Goal: Information Seeking & Learning: Learn about a topic

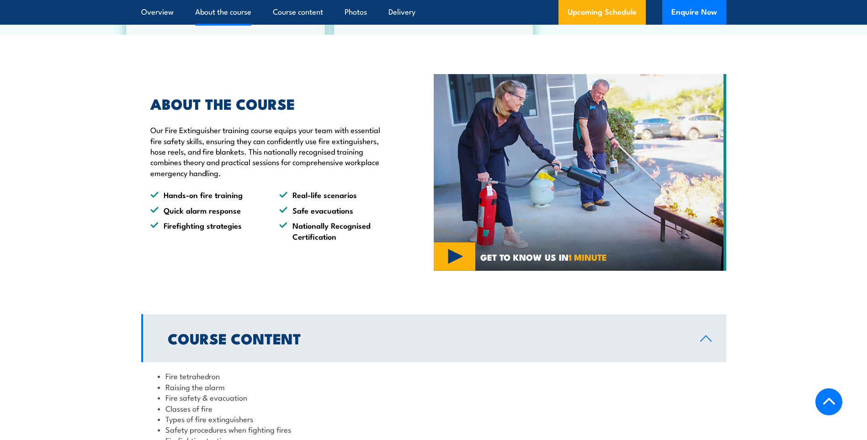
scroll to position [594, 0]
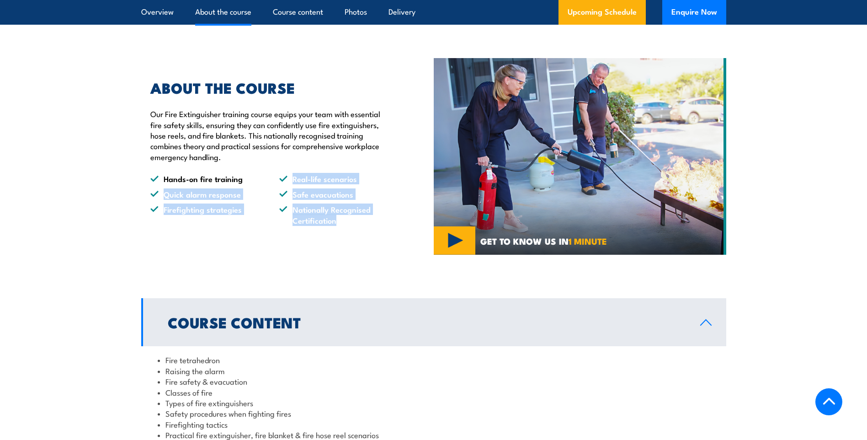
drag, startPoint x: 335, startPoint y: 220, endPoint x: 277, endPoint y: 180, distance: 70.6
click at [277, 180] on ul "Hands-on fire training Real-life scenarios Quick alarm response Safe evacuation…" at bounding box center [270, 199] width 241 height 52
drag, startPoint x: 277, startPoint y: 180, endPoint x: 279, endPoint y: 203, distance: 23.5
click at [279, 203] on ul "Hands-on fire training Real-life scenarios Quick alarm response Safe evacuation…" at bounding box center [270, 199] width 241 height 52
click at [164, 189] on li "Quick alarm response" at bounding box center [206, 194] width 112 height 11
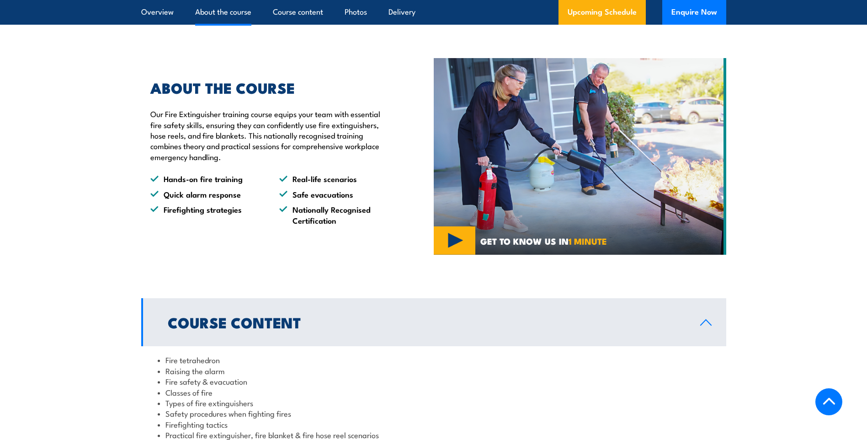
click at [186, 179] on li "Hands-on fire training" at bounding box center [206, 178] width 112 height 11
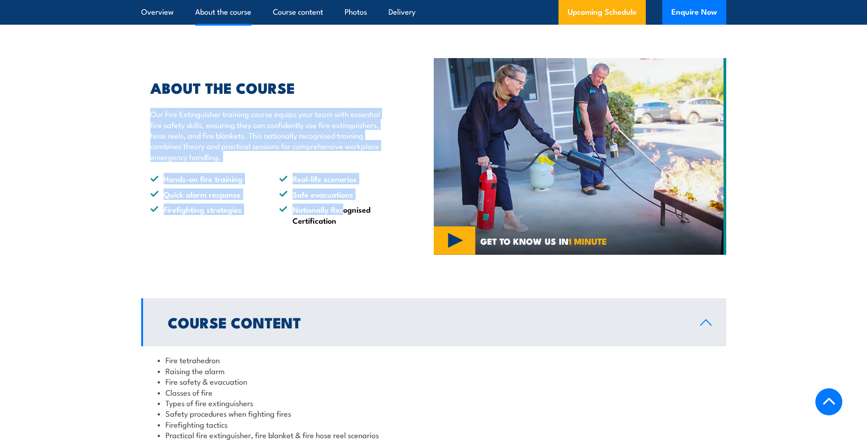
drag, startPoint x: 150, startPoint y: 114, endPoint x: 344, endPoint y: 214, distance: 217.9
click at [344, 214] on div "ABOUT THE COURSE Our Fire Extinguisher training course equips your team with es…" at bounding box center [266, 153] width 250 height 144
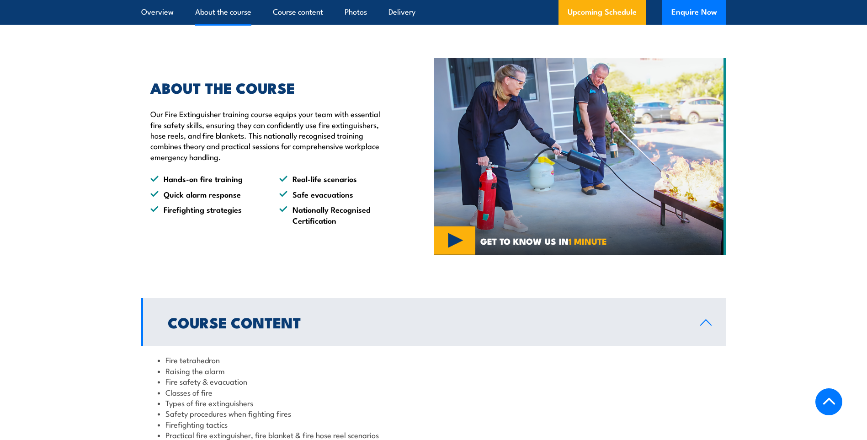
drag, startPoint x: 344, startPoint y: 214, endPoint x: 345, endPoint y: 223, distance: 9.2
click at [345, 223] on li "Nationally Recognised Certification" at bounding box center [335, 214] width 112 height 21
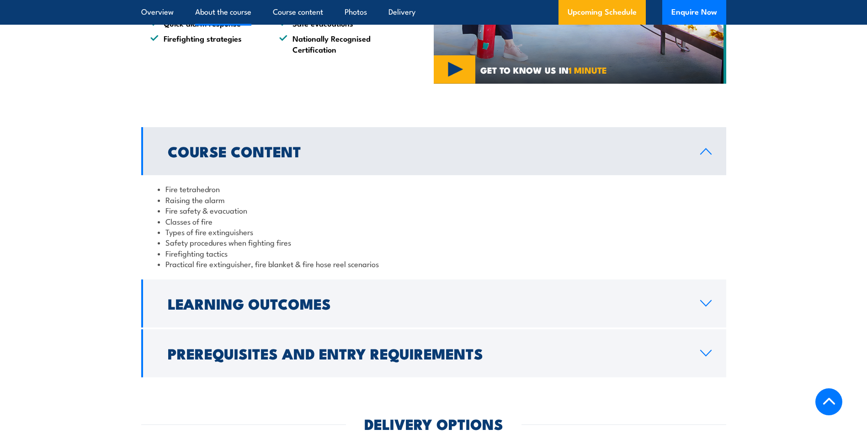
scroll to position [777, 0]
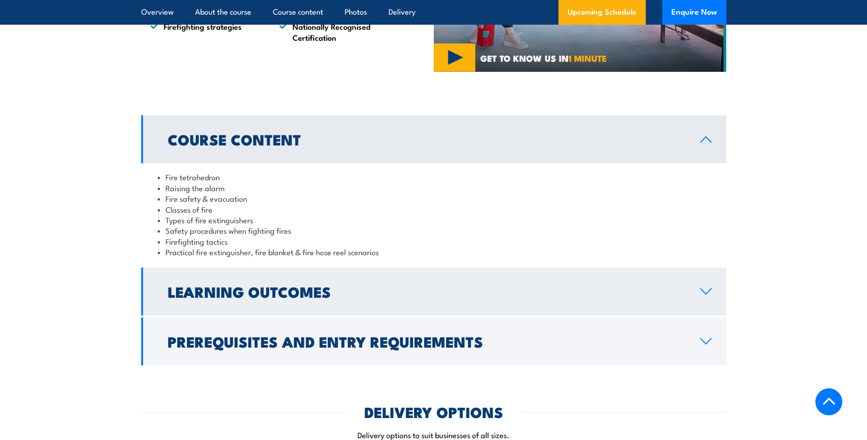
click at [211, 297] on h2 "Learning Outcomes" at bounding box center [427, 291] width 518 height 13
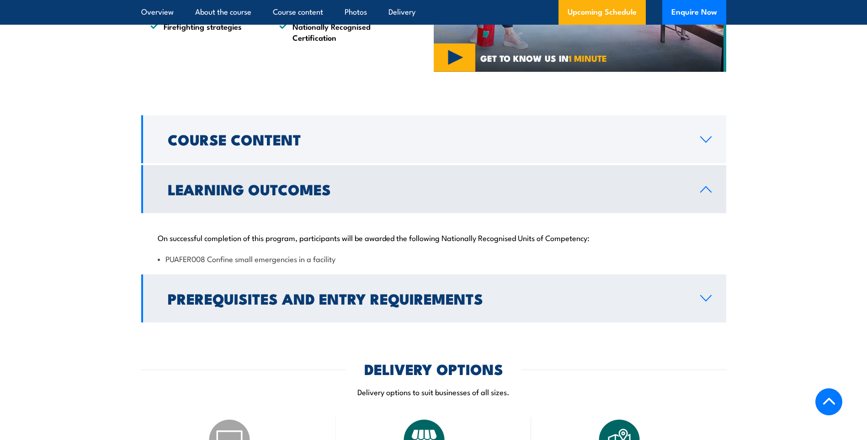
click at [304, 294] on h2 "Prerequisites and Entry Requirements" at bounding box center [427, 298] width 518 height 13
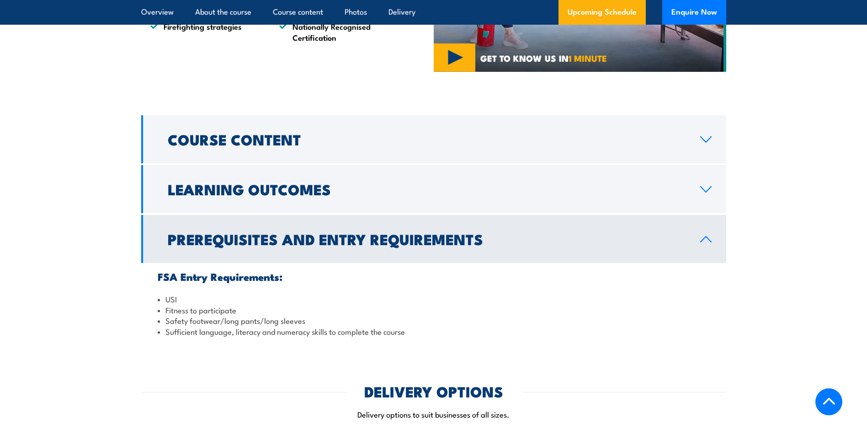
click at [284, 245] on h2 "Prerequisites and Entry Requirements" at bounding box center [427, 238] width 518 height 13
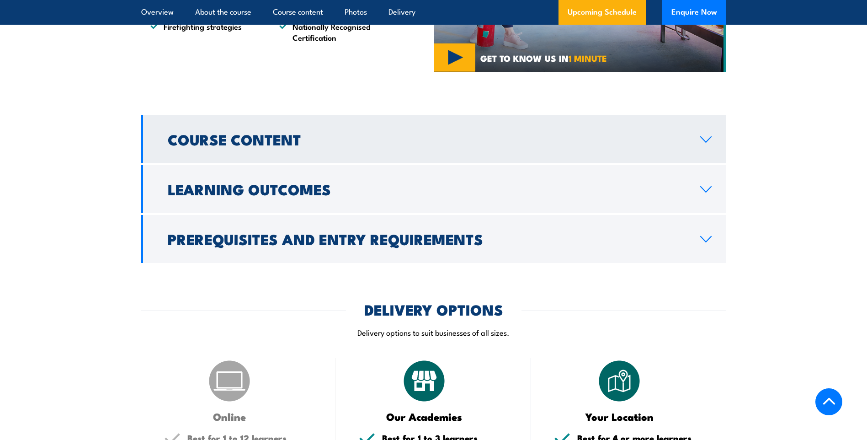
click at [278, 142] on h2 "Course Content" at bounding box center [427, 139] width 518 height 13
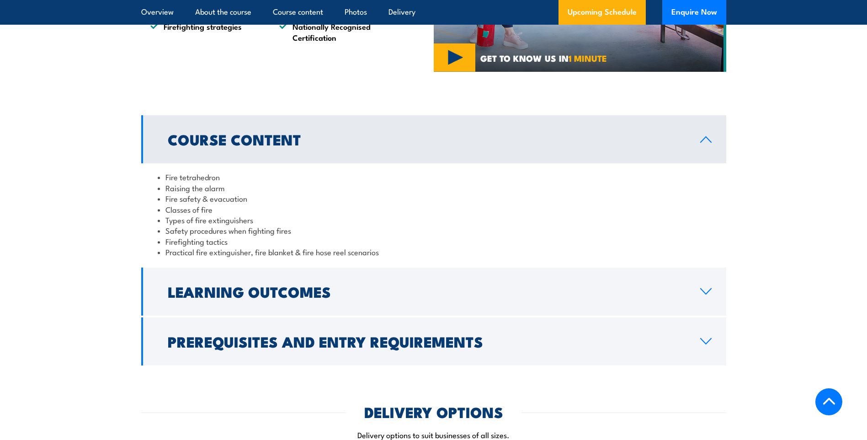
click at [278, 142] on h2 "Course Content" at bounding box center [427, 139] width 518 height 13
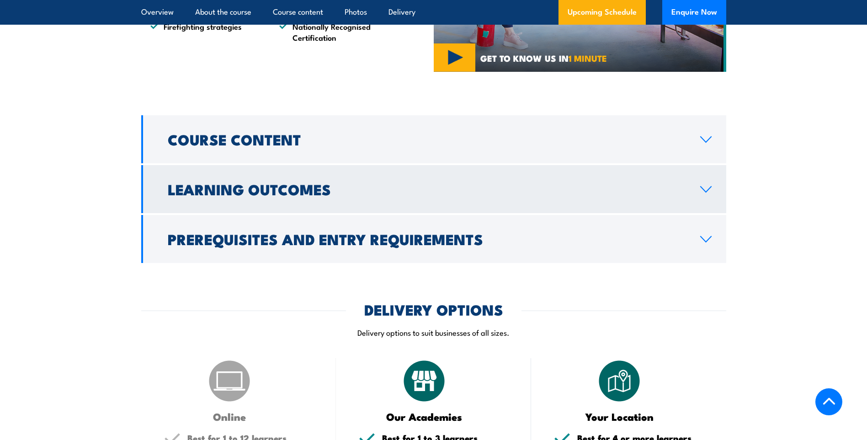
click at [281, 188] on h2 "Learning Outcomes" at bounding box center [427, 188] width 518 height 13
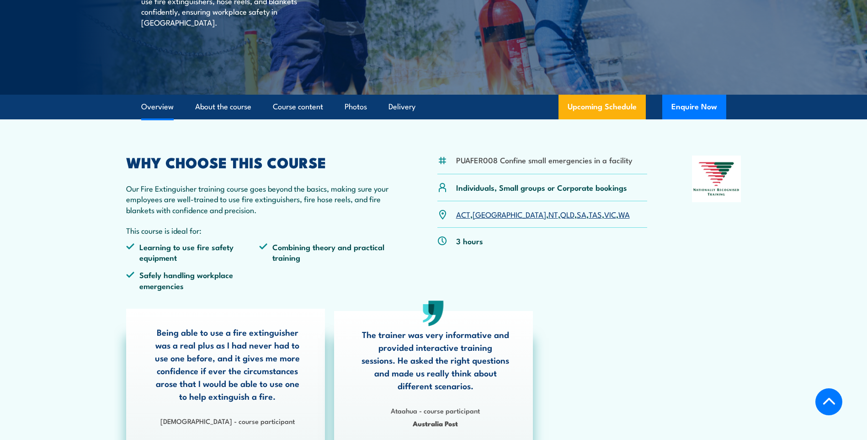
scroll to position [183, 0]
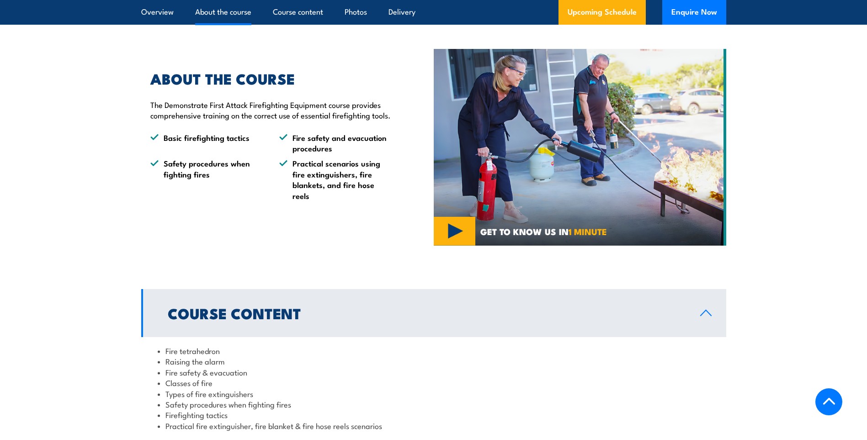
scroll to position [960, 0]
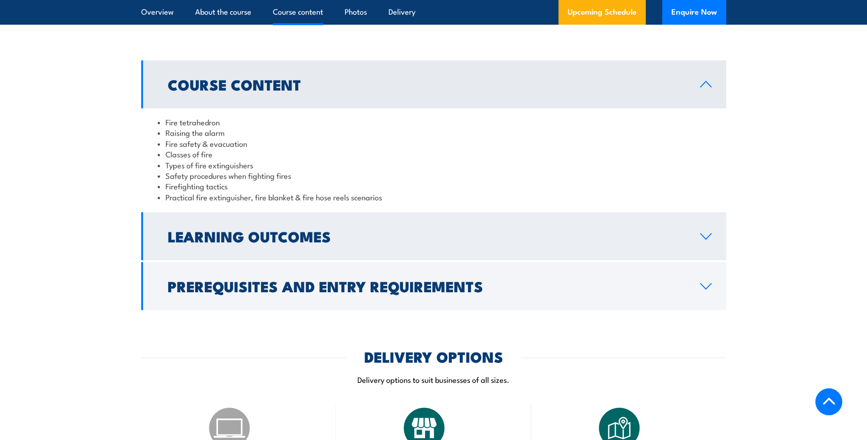
click at [217, 220] on link "Learning Outcomes" at bounding box center [433, 236] width 585 height 48
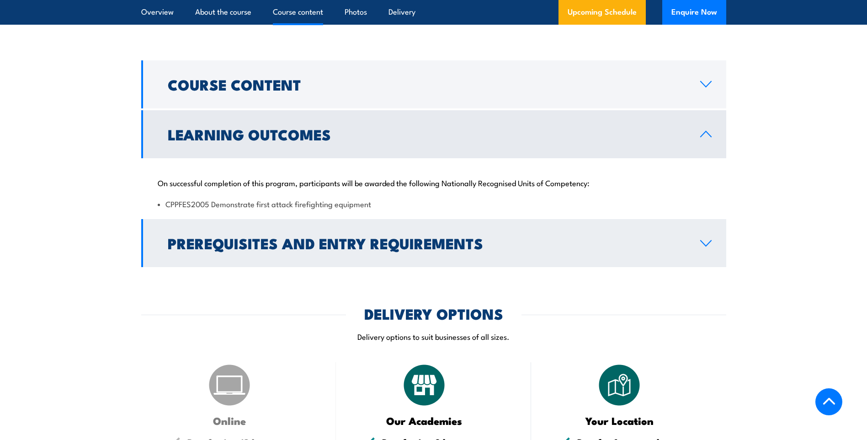
click at [261, 245] on h2 "Prerequisites and Entry Requirements" at bounding box center [427, 242] width 518 height 13
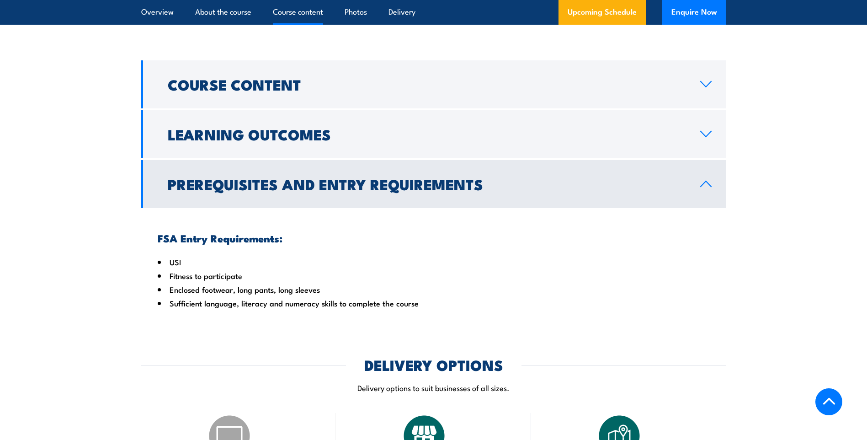
click at [255, 194] on link "Prerequisites and Entry Requirements" at bounding box center [433, 184] width 585 height 48
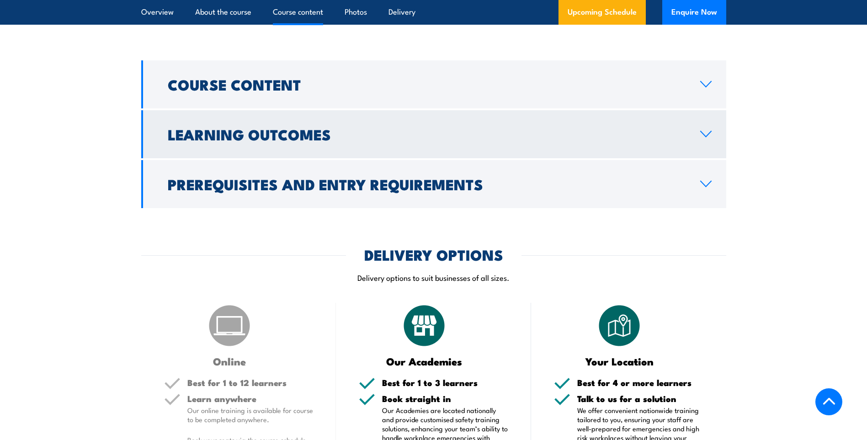
click at [256, 136] on h2 "Learning Outcomes" at bounding box center [427, 134] width 518 height 13
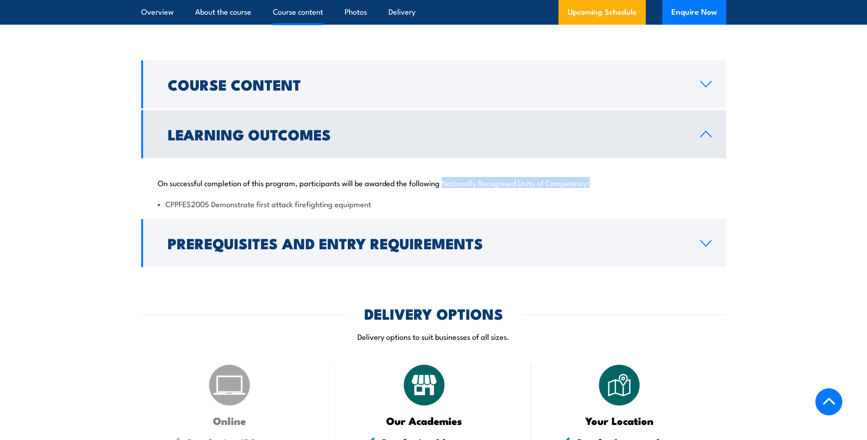
drag, startPoint x: 443, startPoint y: 179, endPoint x: 596, endPoint y: 176, distance: 152.7
click at [596, 178] on p "On successful completion of this program, participants will be awarded the foll…" at bounding box center [434, 182] width 552 height 9
copy p "Nationally Recognised Units of Competency:"
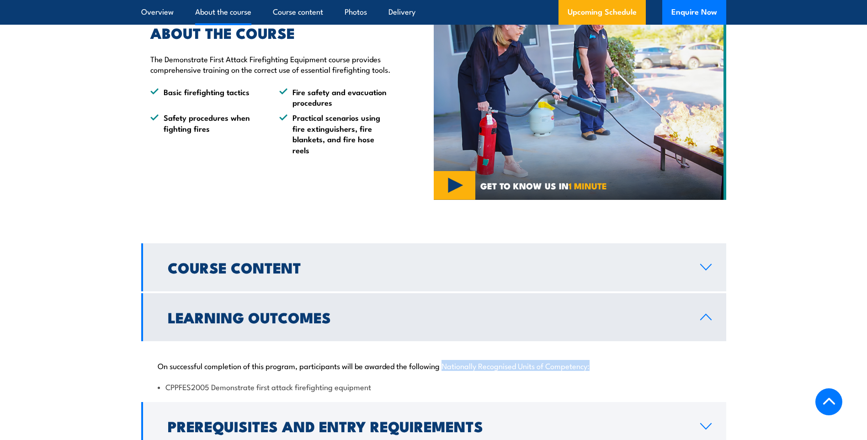
click at [207, 262] on h2 "Course Content" at bounding box center [427, 267] width 518 height 13
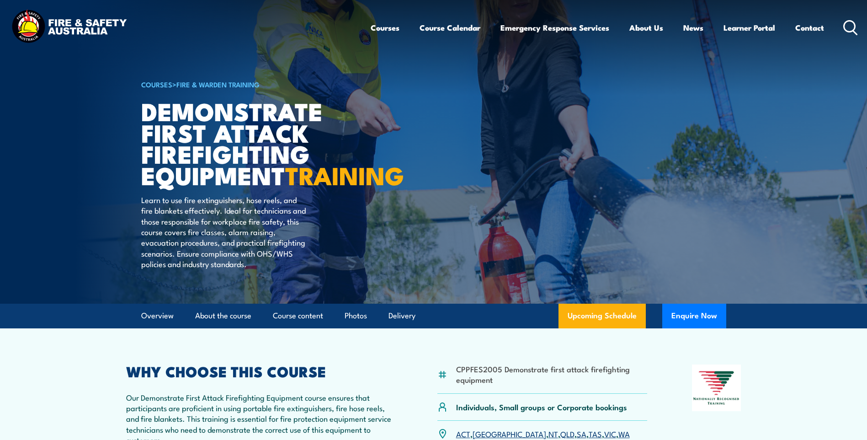
scroll to position [0, 0]
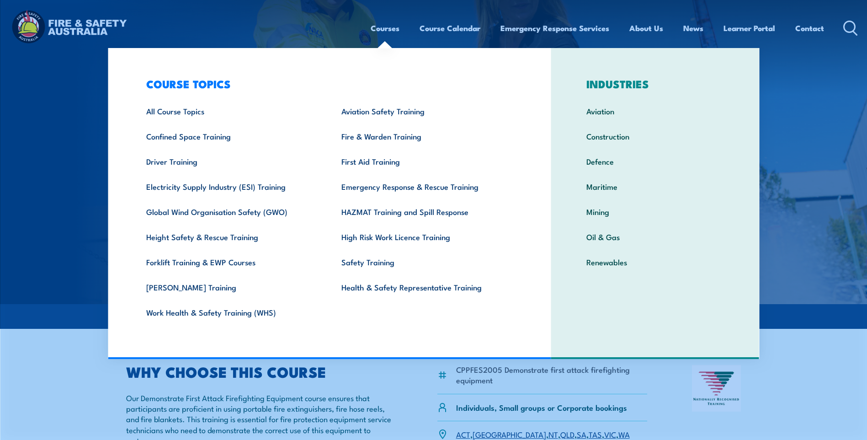
click at [382, 26] on link "Courses" at bounding box center [385, 28] width 29 height 24
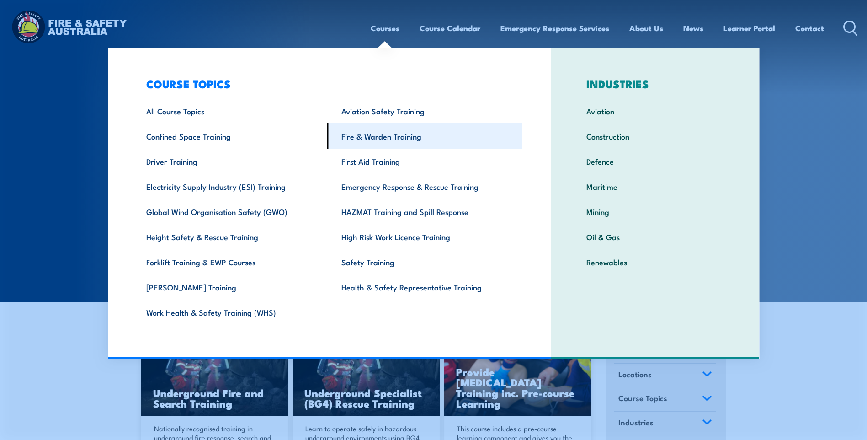
click at [369, 130] on link "Fire & Warden Training" at bounding box center [424, 135] width 195 height 25
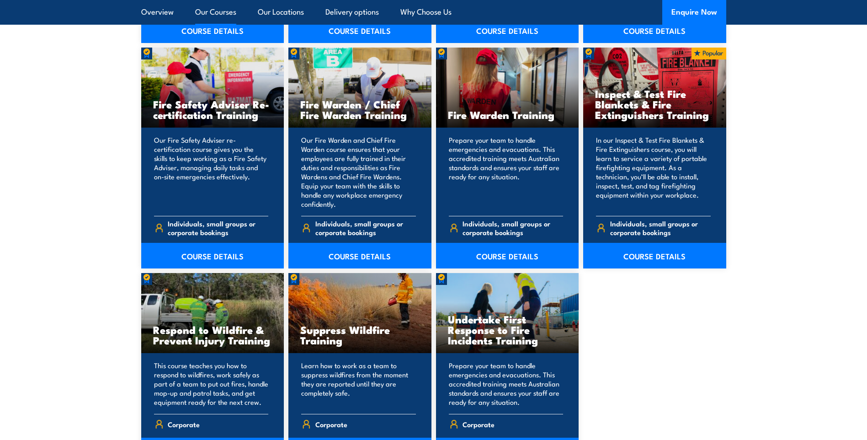
scroll to position [1280, 0]
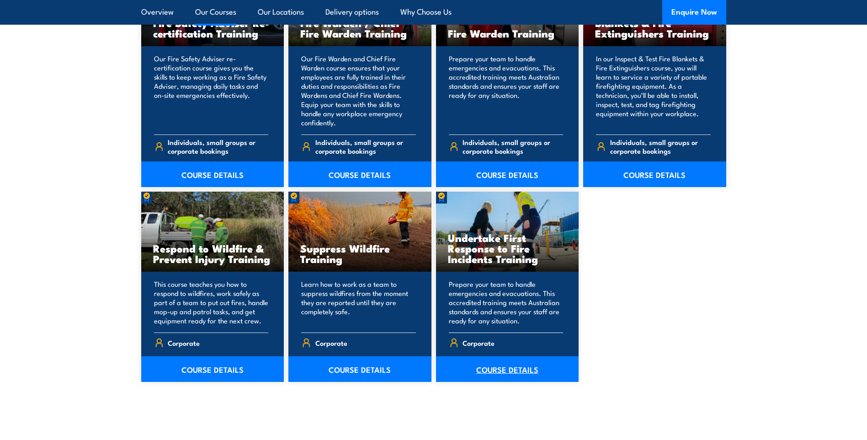
click at [501, 373] on link "COURSE DETAILS" at bounding box center [507, 369] width 143 height 26
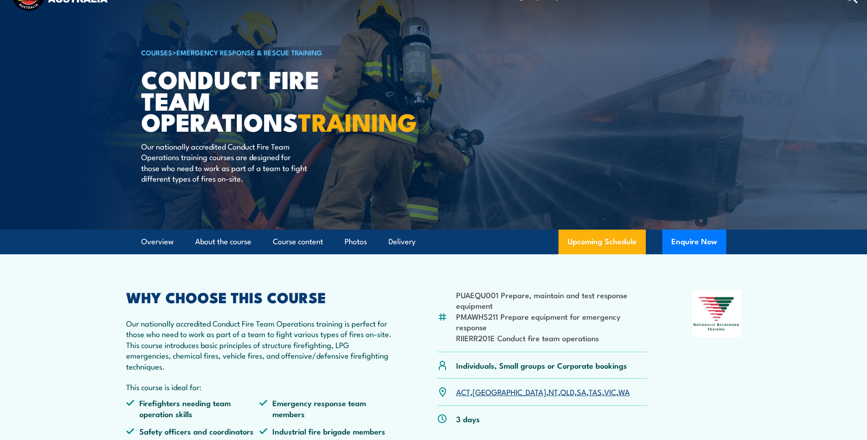
scroll to position [229, 0]
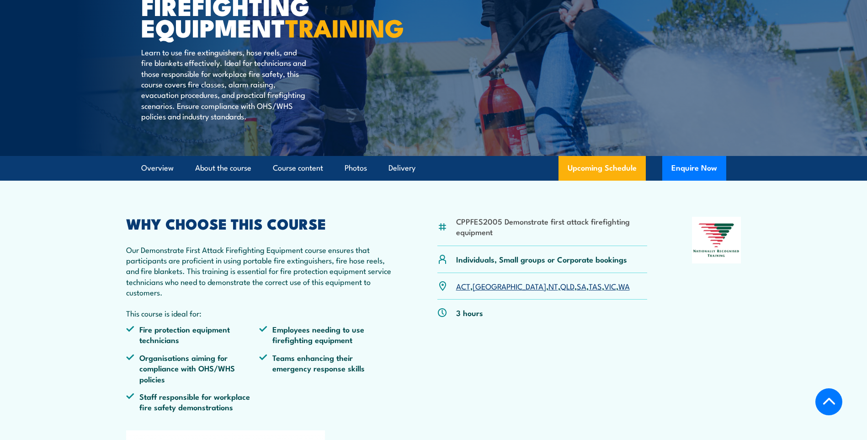
scroll to position [229, 0]
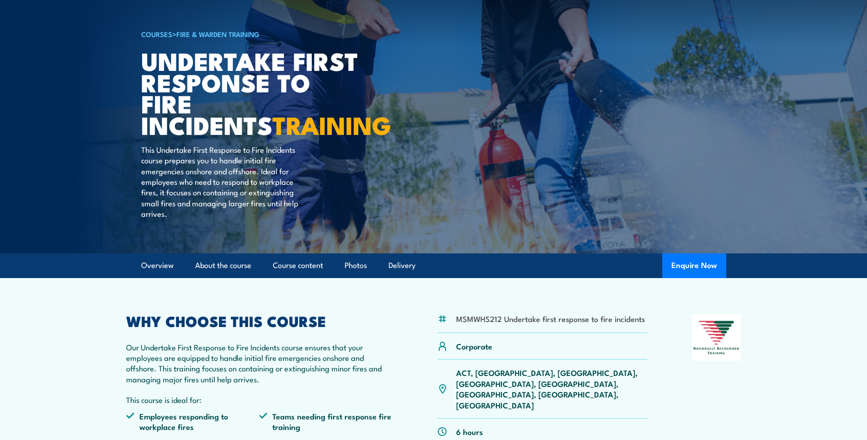
scroll to position [46, 0]
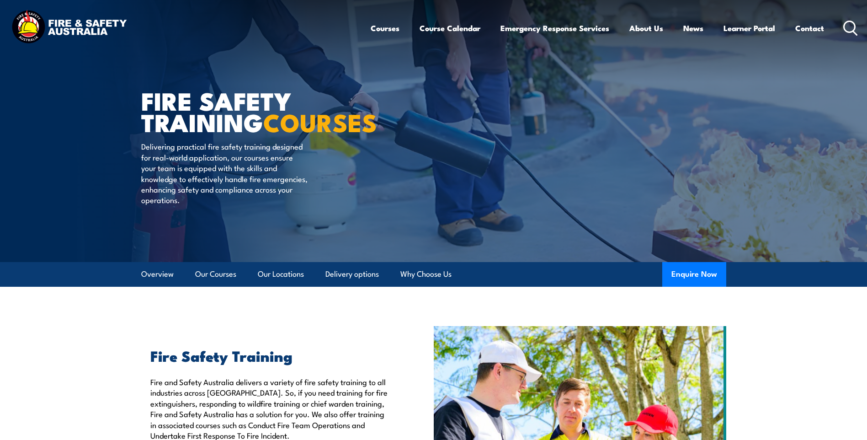
click at [850, 27] on icon at bounding box center [850, 28] width 15 height 15
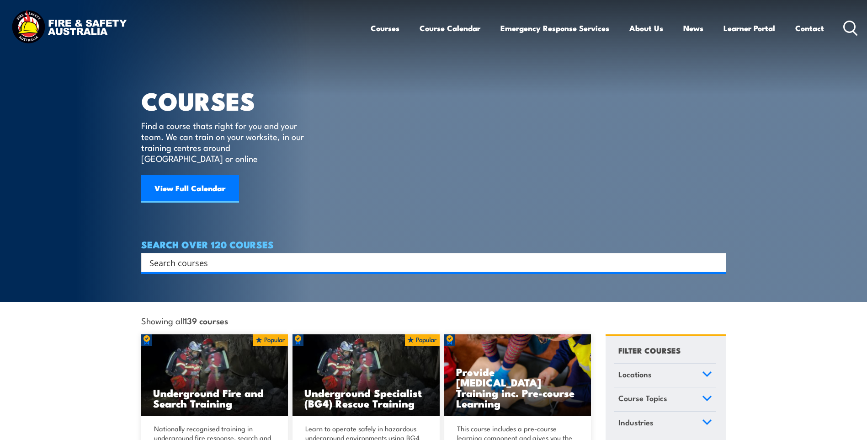
click at [309, 256] on input "Search input" at bounding box center [427, 263] width 557 height 14
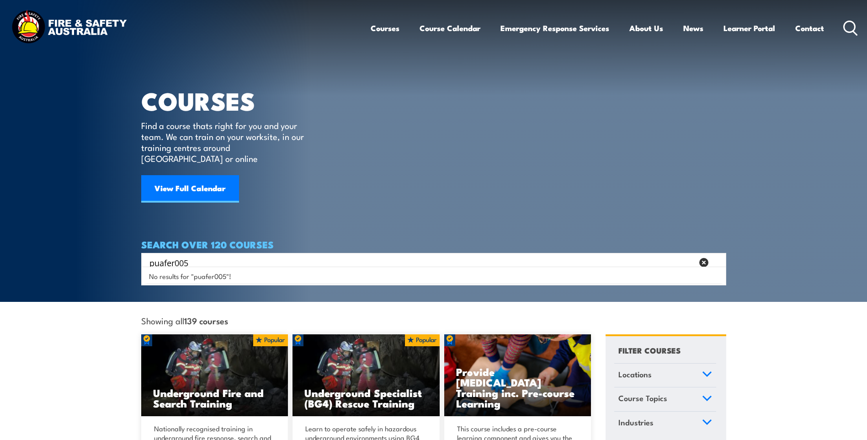
type input "puafer005"
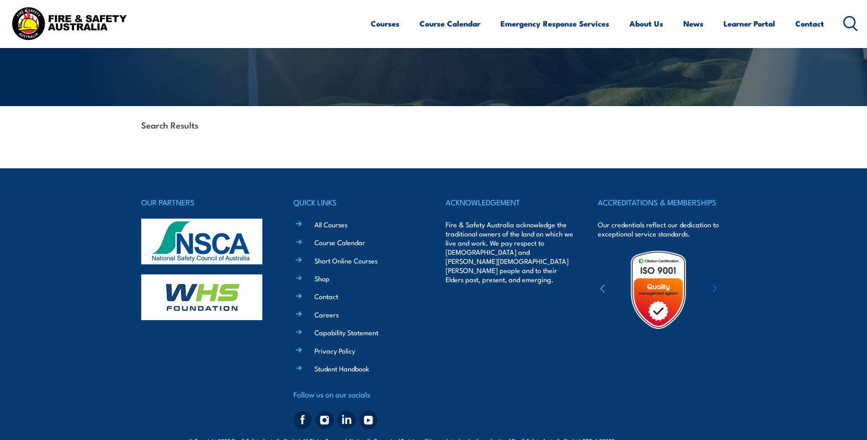
scroll to position [176, 0]
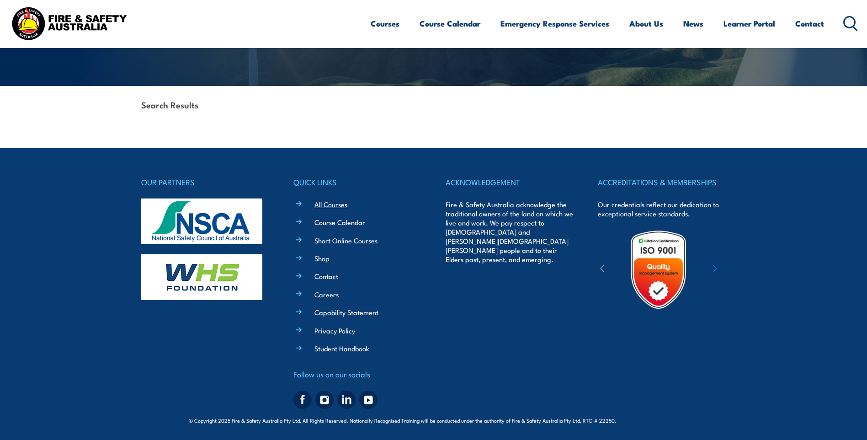
click at [330, 203] on link "All Courses" at bounding box center [330, 204] width 33 height 10
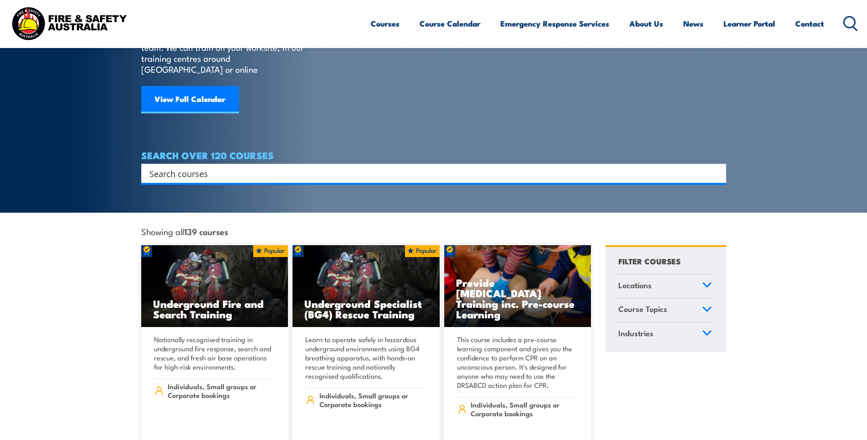
scroll to position [46, 0]
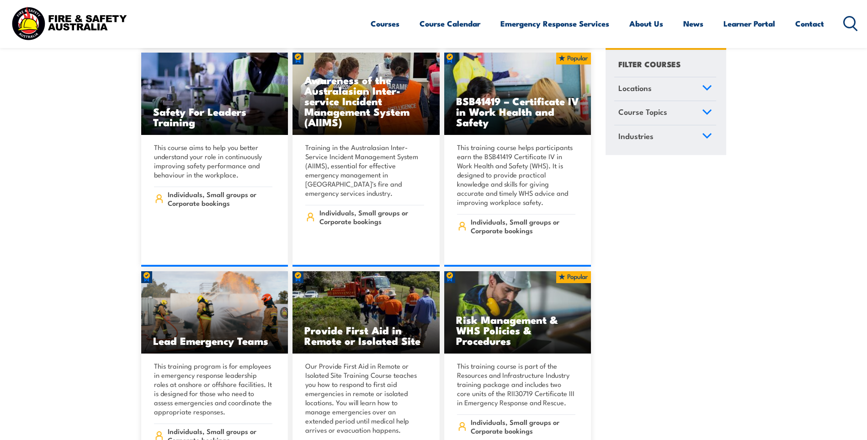
scroll to position [5439, 0]
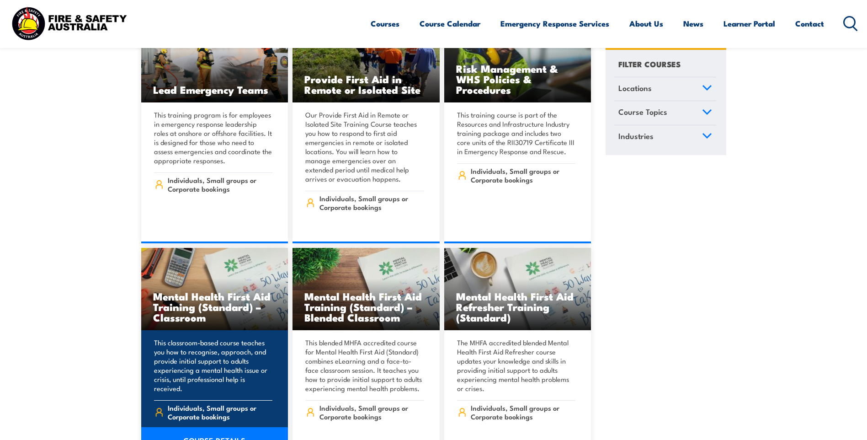
click at [210, 427] on link "COURSE DETAILS" at bounding box center [214, 440] width 147 height 26
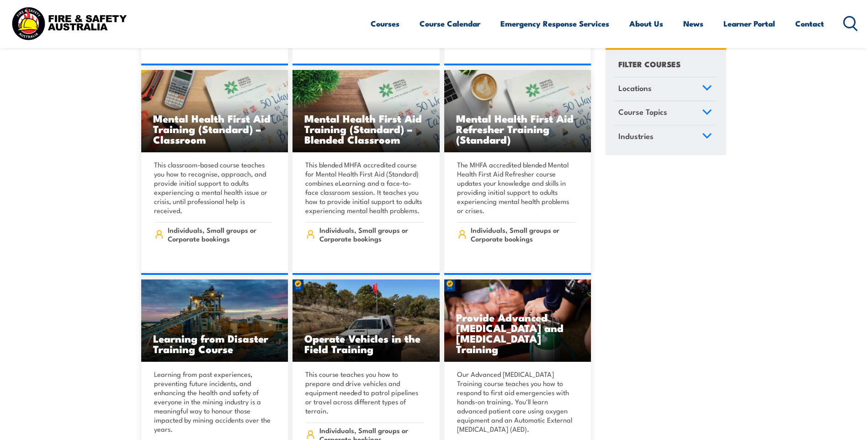
scroll to position [5622, 0]
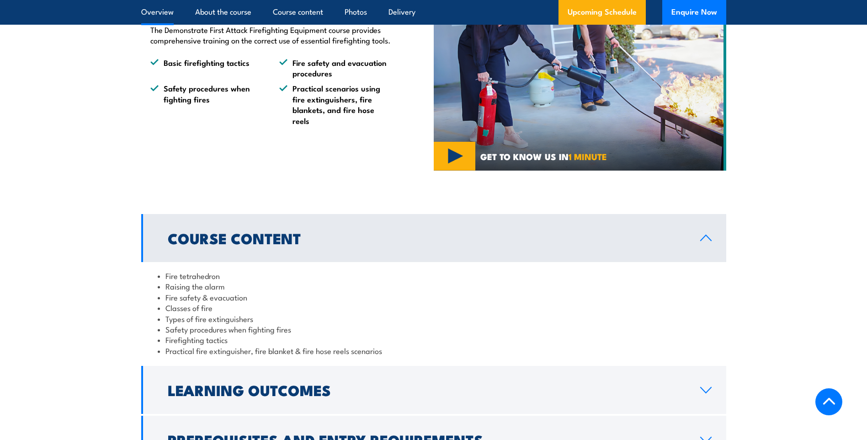
scroll to position [914, 0]
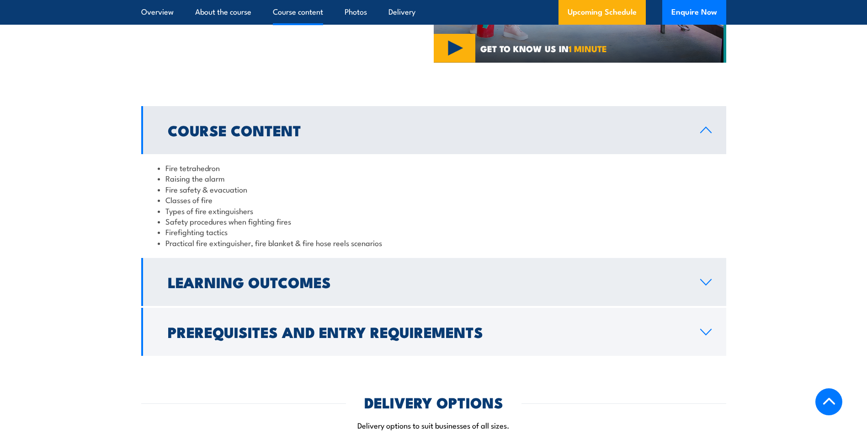
click at [201, 283] on h2 "Learning Outcomes" at bounding box center [427, 281] width 518 height 13
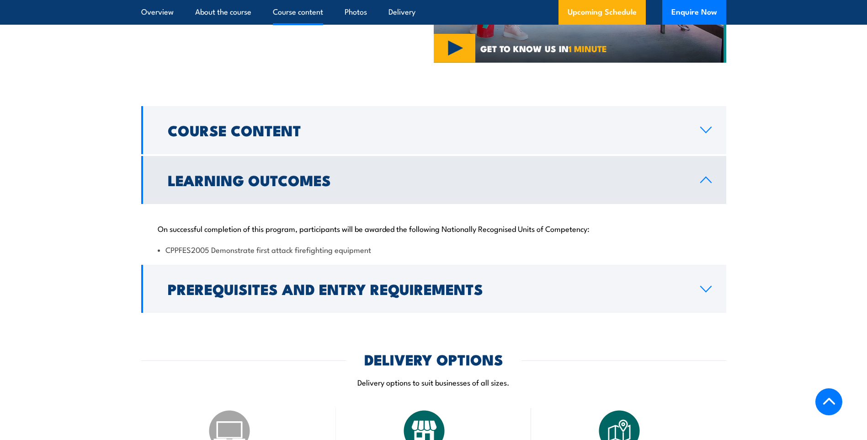
click at [307, 248] on li "CPPFES2005 Demonstrate first attack firefighting equipment" at bounding box center [434, 249] width 552 height 11
drag, startPoint x: 307, startPoint y: 248, endPoint x: 71, endPoint y: 149, distance: 255.3
click at [72, 149] on section "Course Content Fire tetrahedron Raising the alarm Fire safety & evacuation Clas…" at bounding box center [433, 209] width 867 height 207
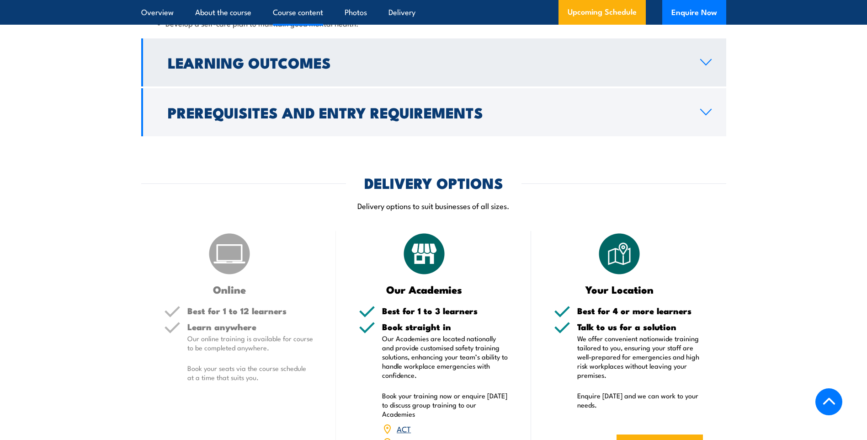
click at [247, 69] on h2 "Learning Outcomes" at bounding box center [427, 62] width 518 height 13
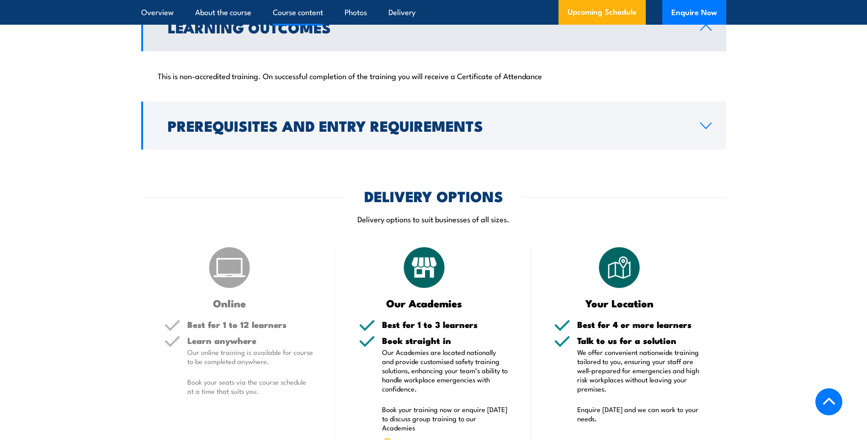
scroll to position [852, 0]
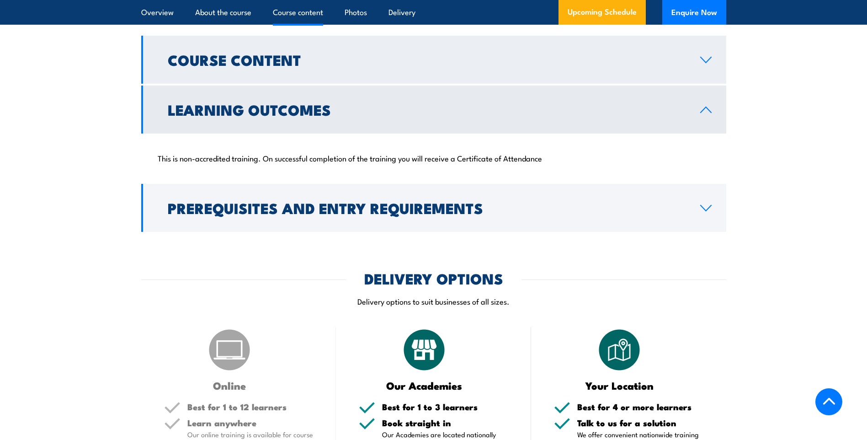
click at [202, 66] on h2 "Course Content" at bounding box center [427, 59] width 518 height 13
